Goal: Information Seeking & Learning: Learn about a topic

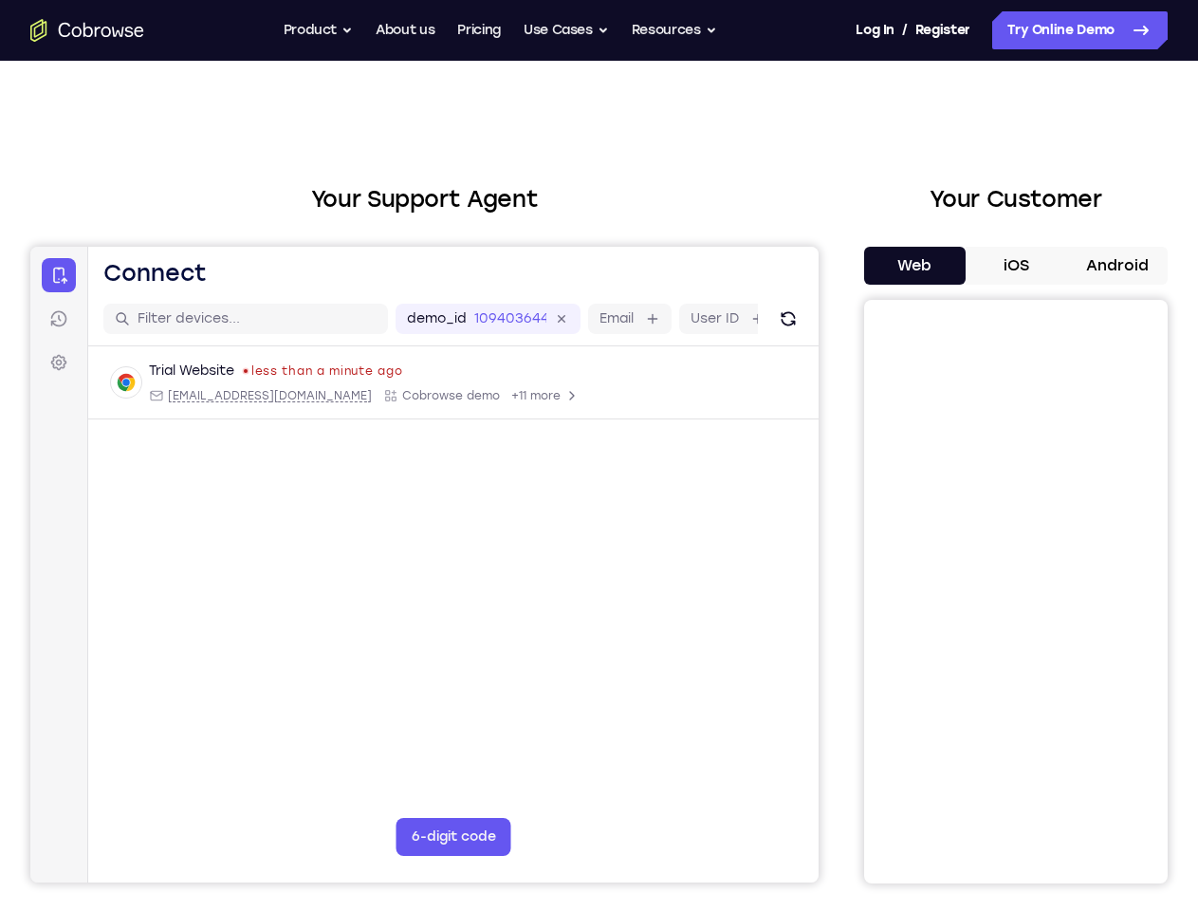
click at [315, 30] on button "Product" at bounding box center [319, 30] width 70 height 38
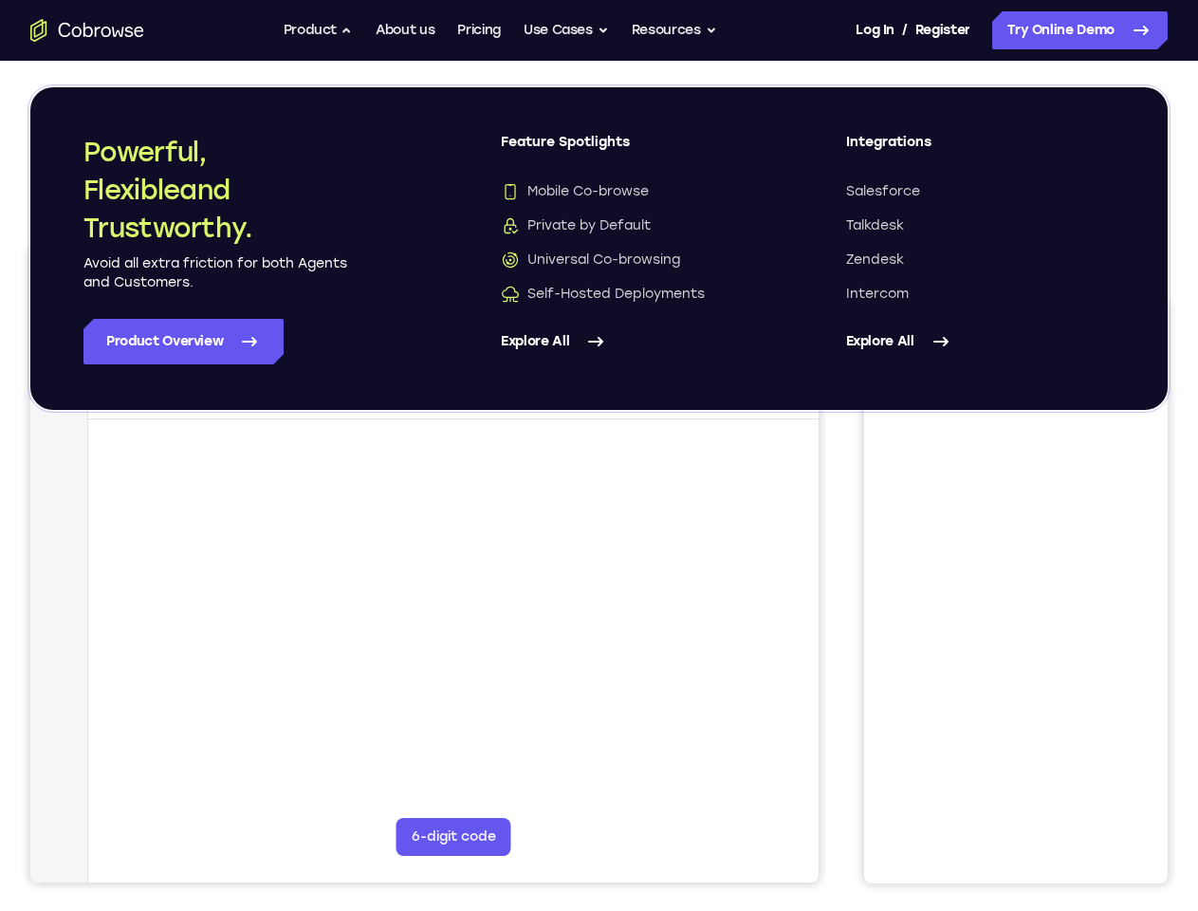
click at [567, 30] on button "Use Cases" at bounding box center [566, 30] width 85 height 38
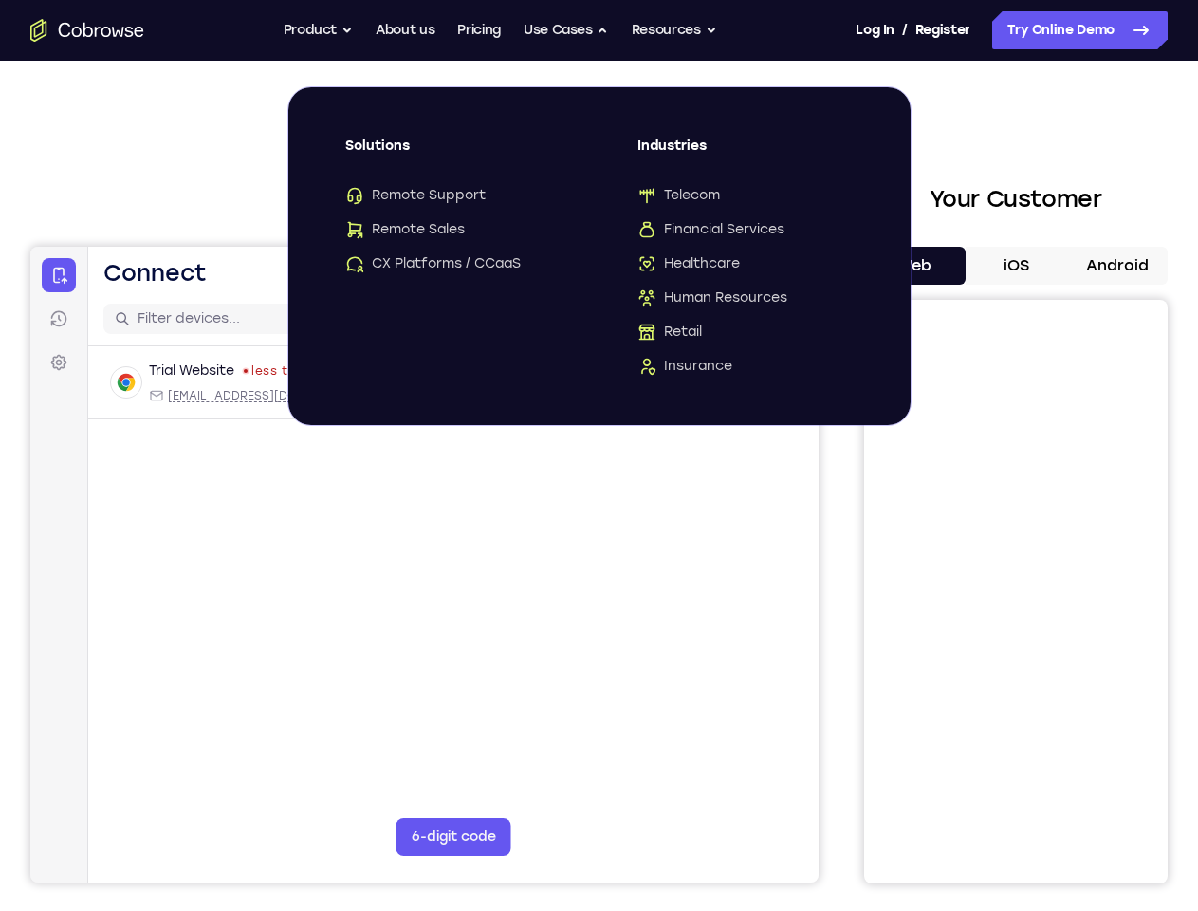
click at [676, 30] on button "Resources" at bounding box center [674, 30] width 85 height 38
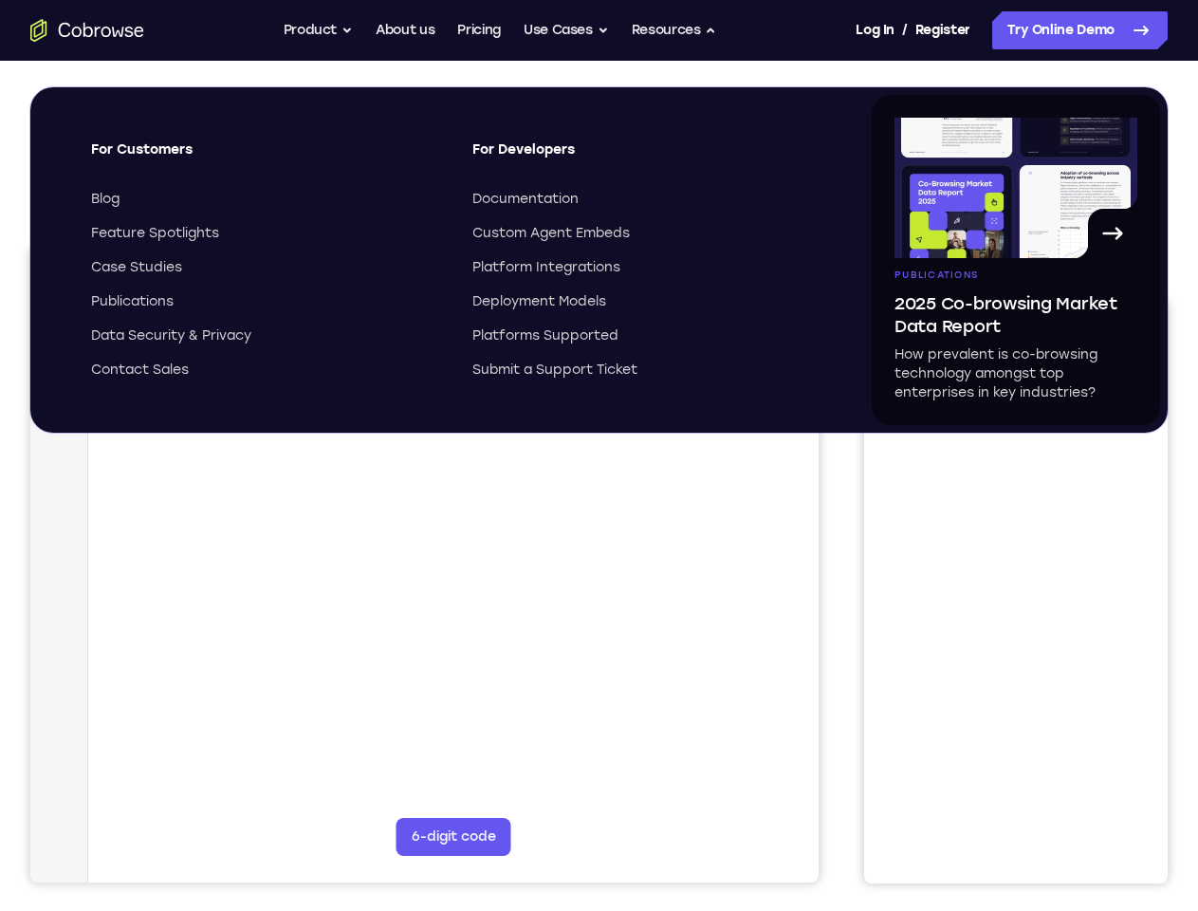
click at [869, 266] on button "Web" at bounding box center [915, 266] width 102 height 38
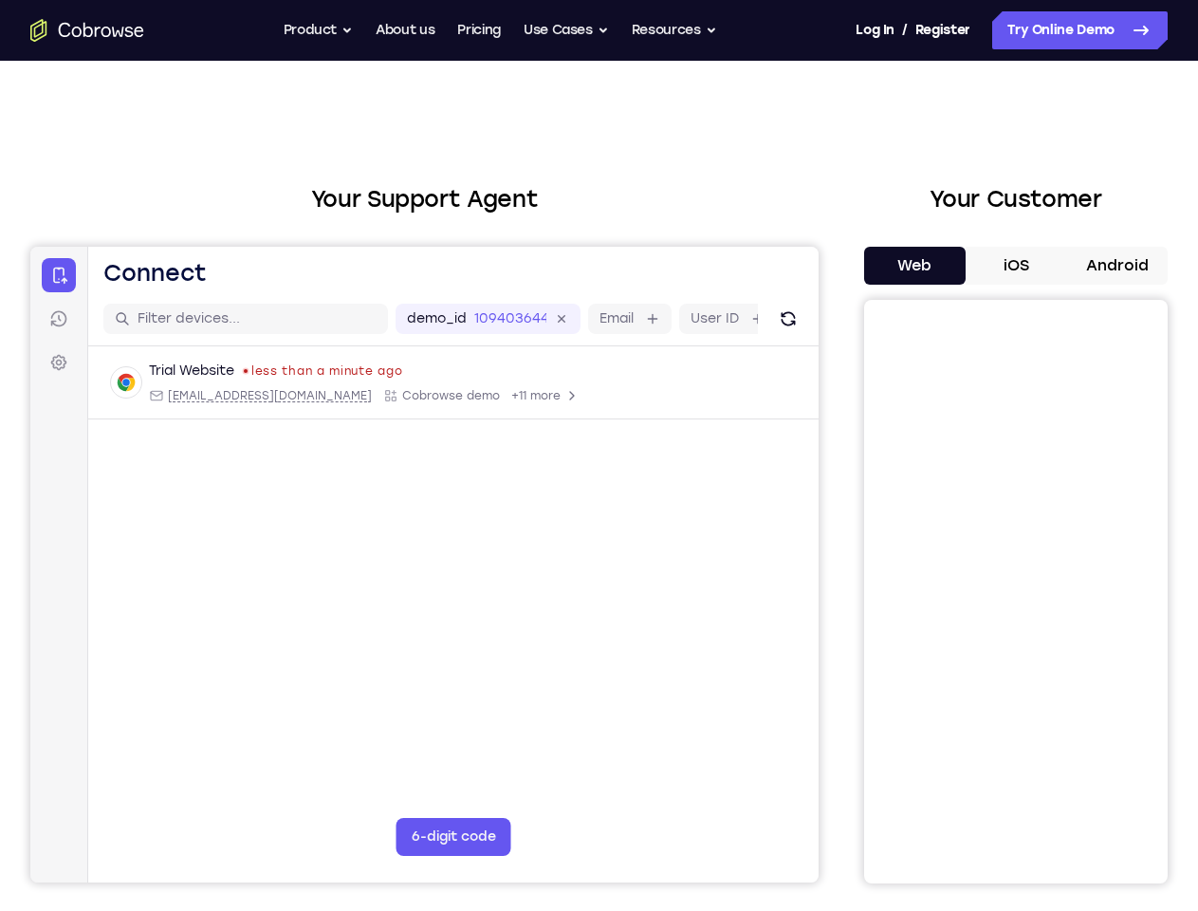
click at [971, 266] on button "iOS" at bounding box center [1017, 266] width 102 height 38
click at [1071, 266] on button "Android" at bounding box center [1118, 266] width 102 height 38
click at [379, 565] on main "demo_id 109403644 109403644 Email User ID Device ID Device name 6-digit code Co…" at bounding box center [453, 610] width 731 height 636
click at [30, 247] on span "button" at bounding box center [30, 247] width 0 height 0
